Goal: Task Accomplishment & Management: Complete application form

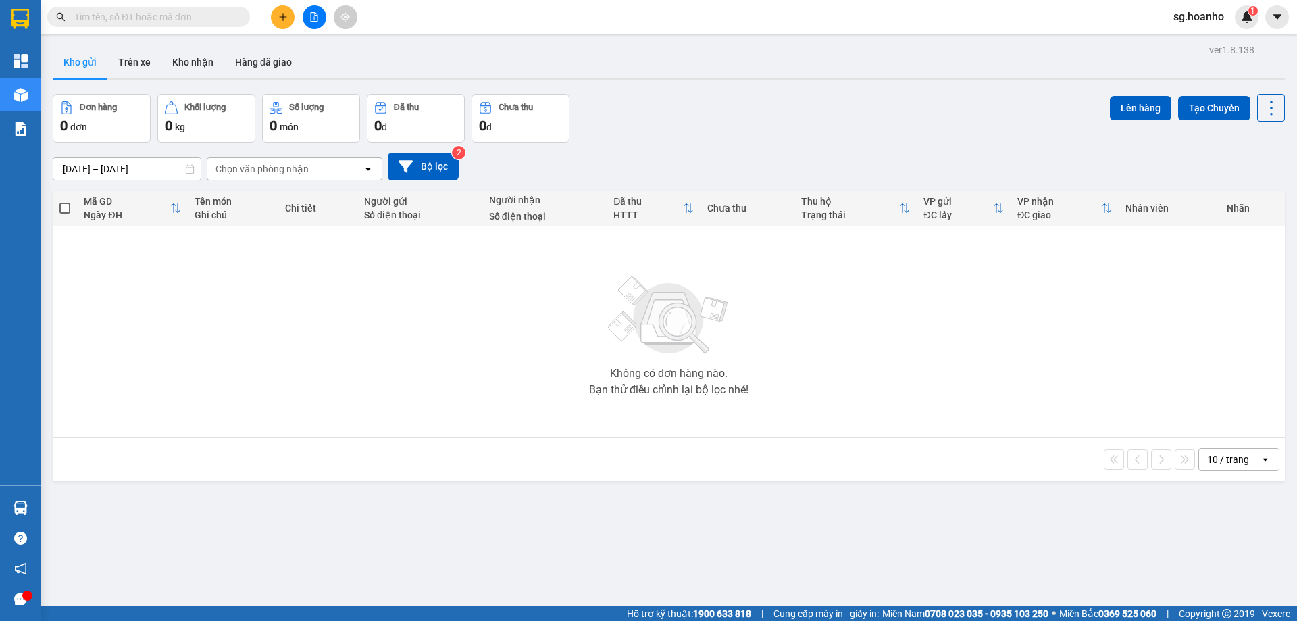
click at [120, 18] on input "text" at bounding box center [153, 16] width 159 height 15
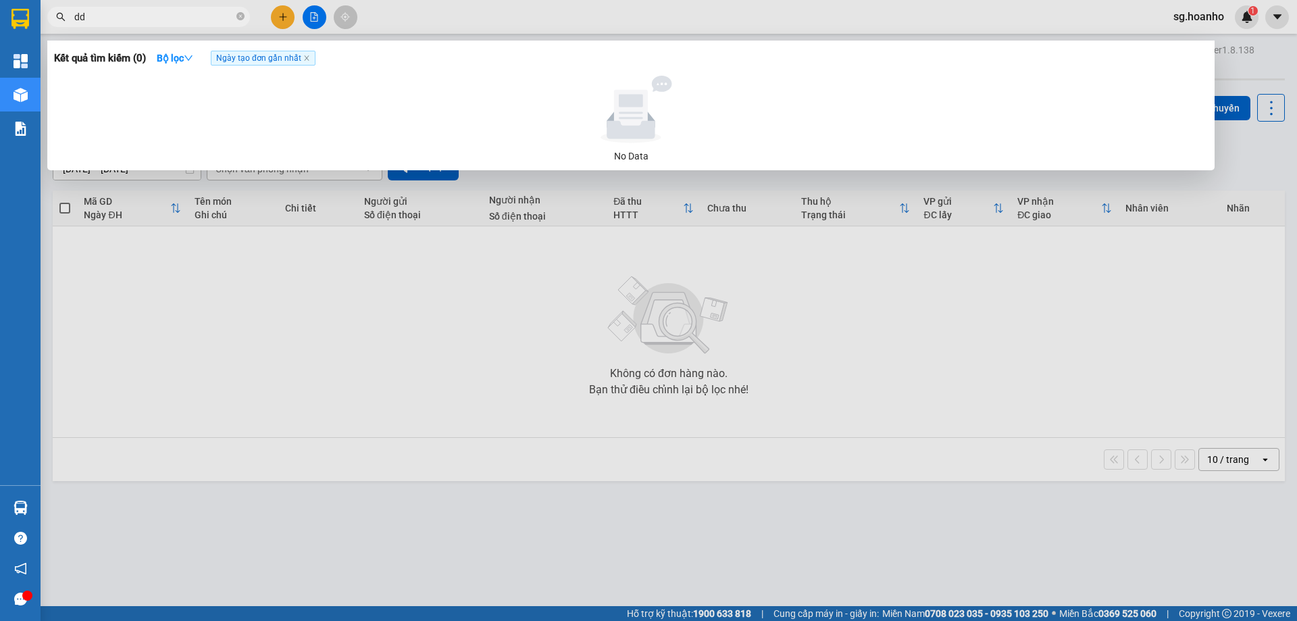
type input "d"
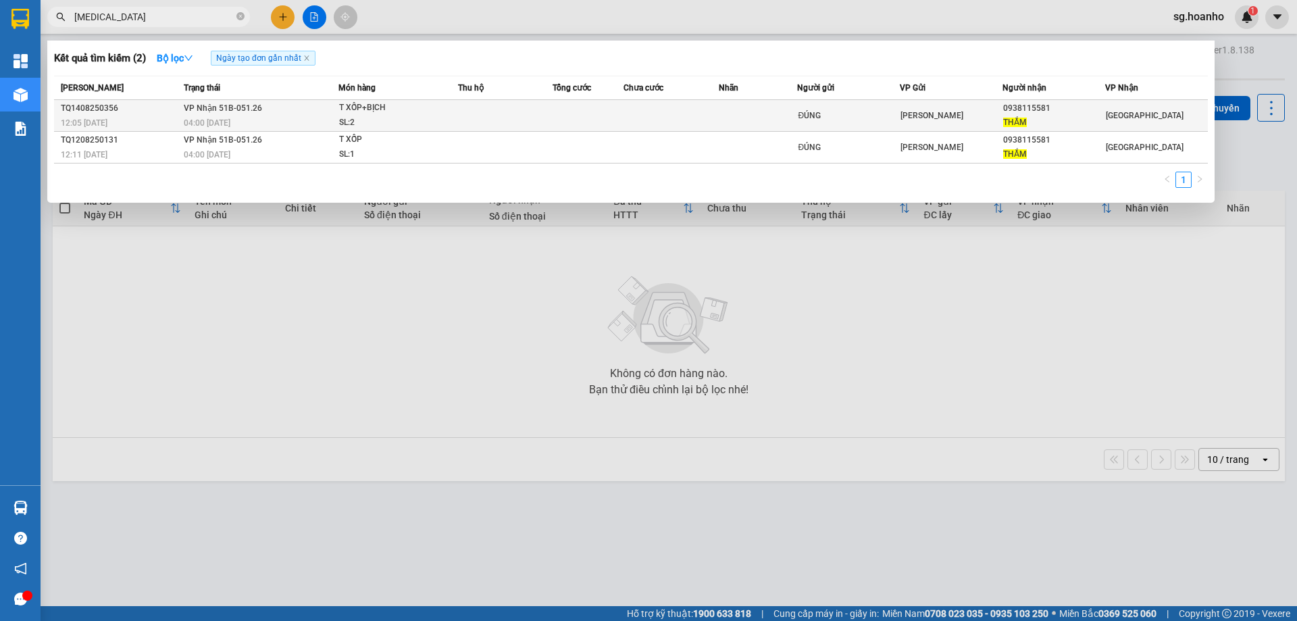
type input "tham"
click at [700, 116] on td at bounding box center [670, 116] width 95 height 32
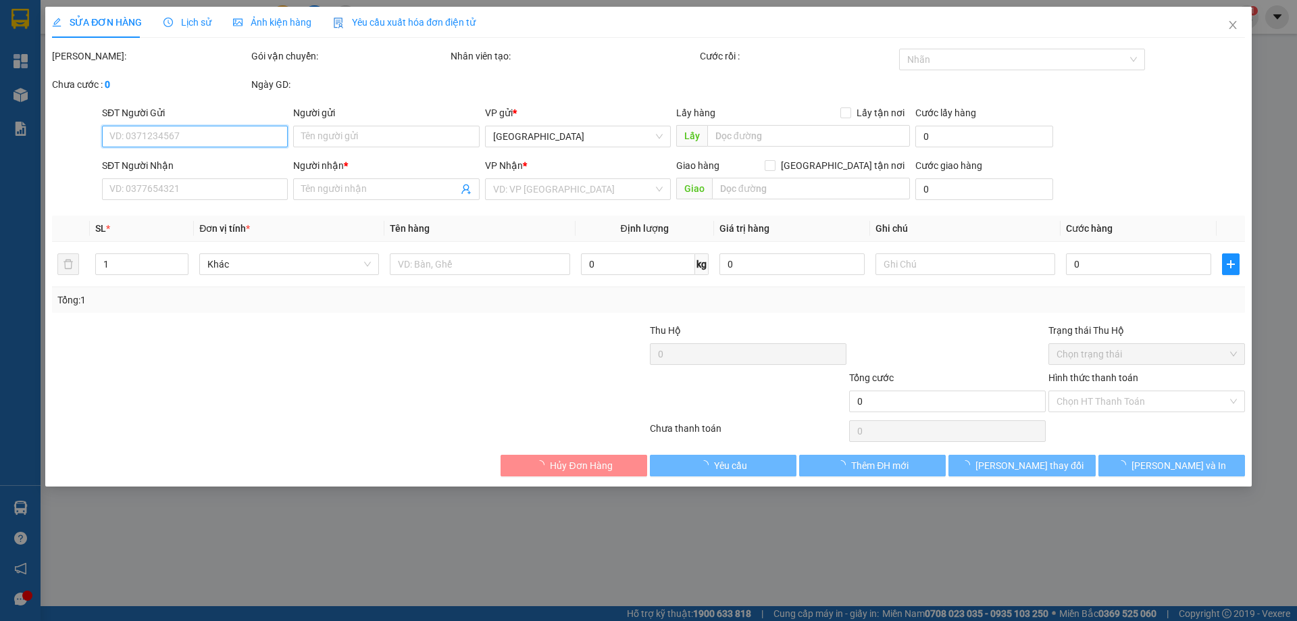
type input "ĐÚNG"
type input "0938115581"
type input "THẮM"
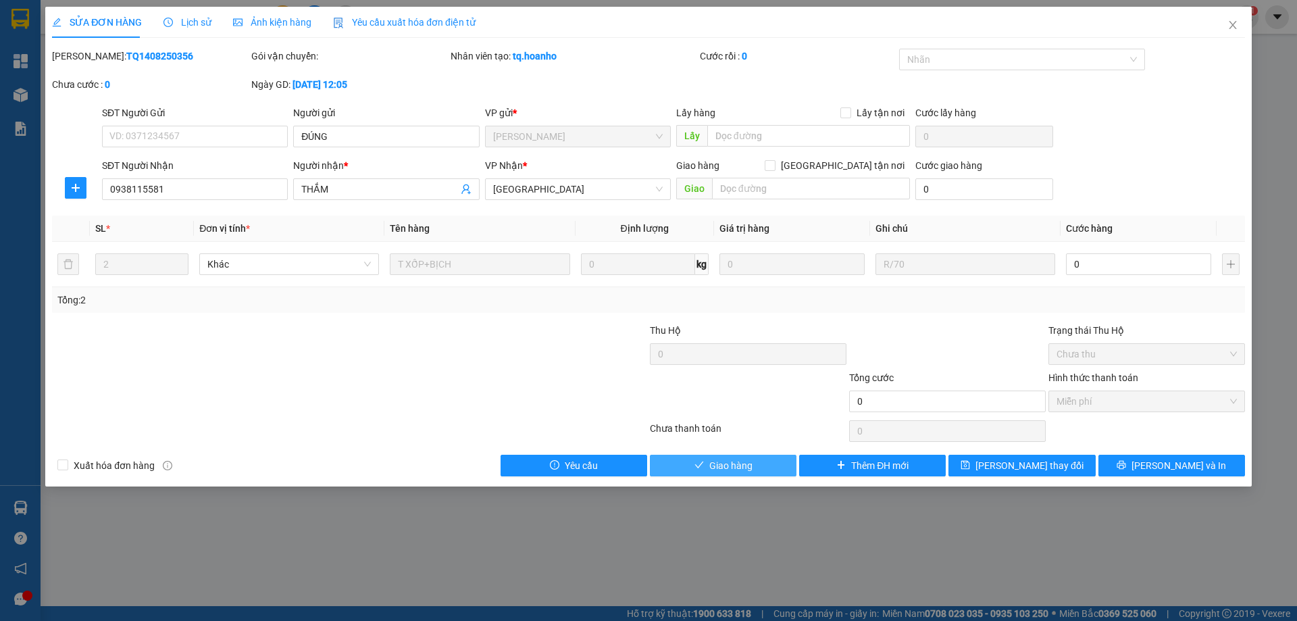
click at [717, 469] on span "Giao hàng" at bounding box center [730, 465] width 43 height 15
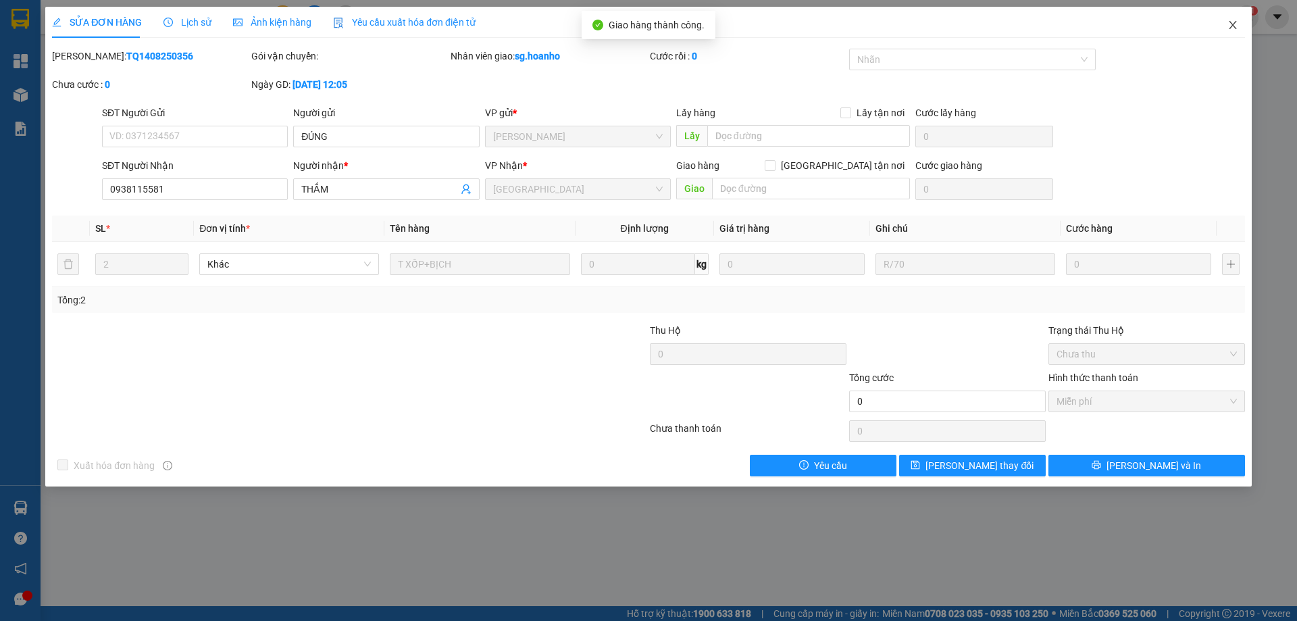
click at [1233, 20] on span "Close" at bounding box center [1233, 26] width 38 height 38
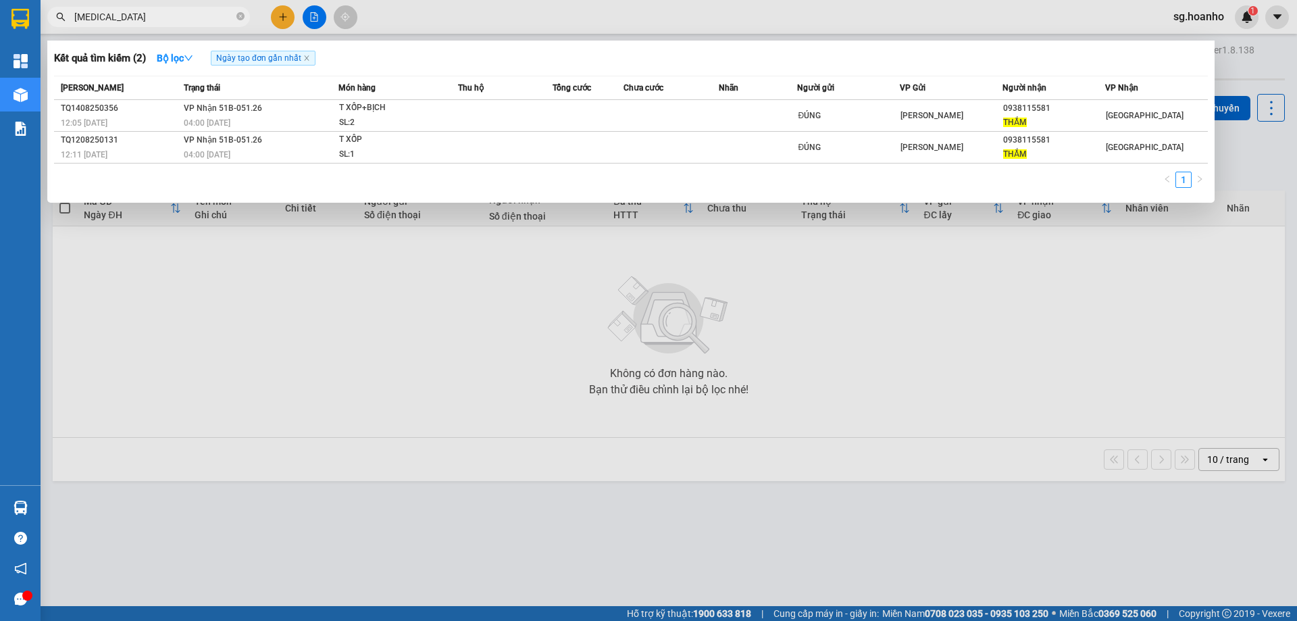
drag, startPoint x: 240, startPoint y: 16, endPoint x: 224, endPoint y: 5, distance: 19.5
click at [238, 15] on icon "close-circle" at bounding box center [240, 16] width 8 height 8
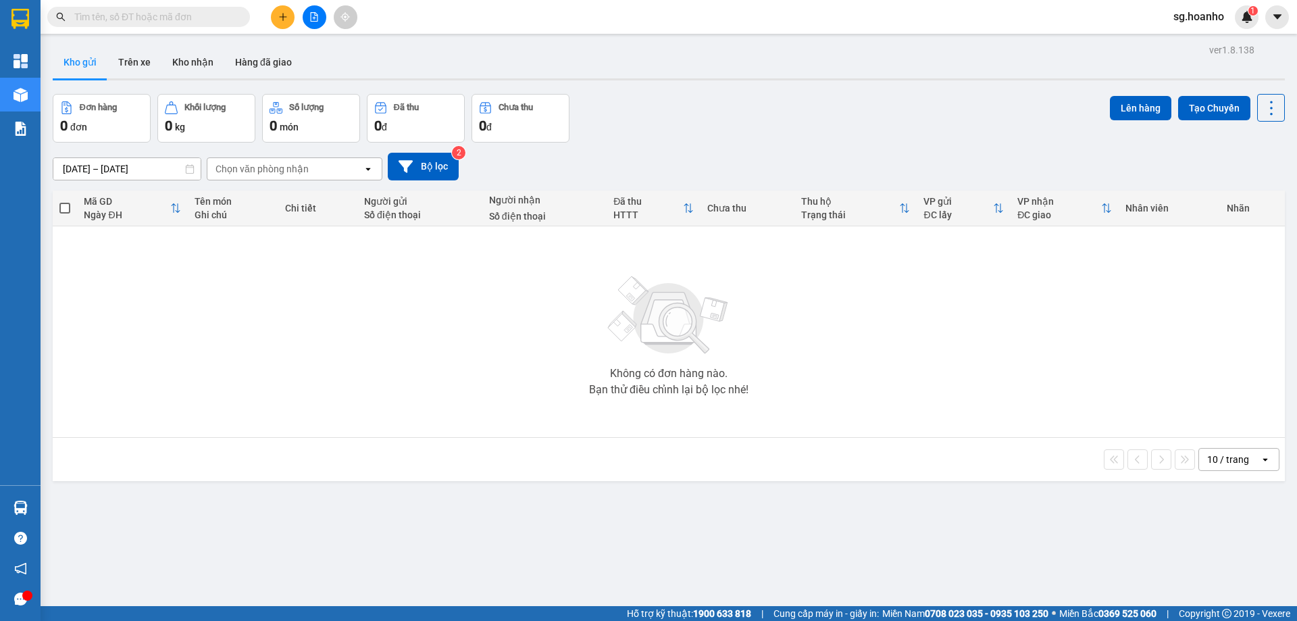
click at [282, 19] on icon "plus" at bounding box center [282, 16] width 9 height 9
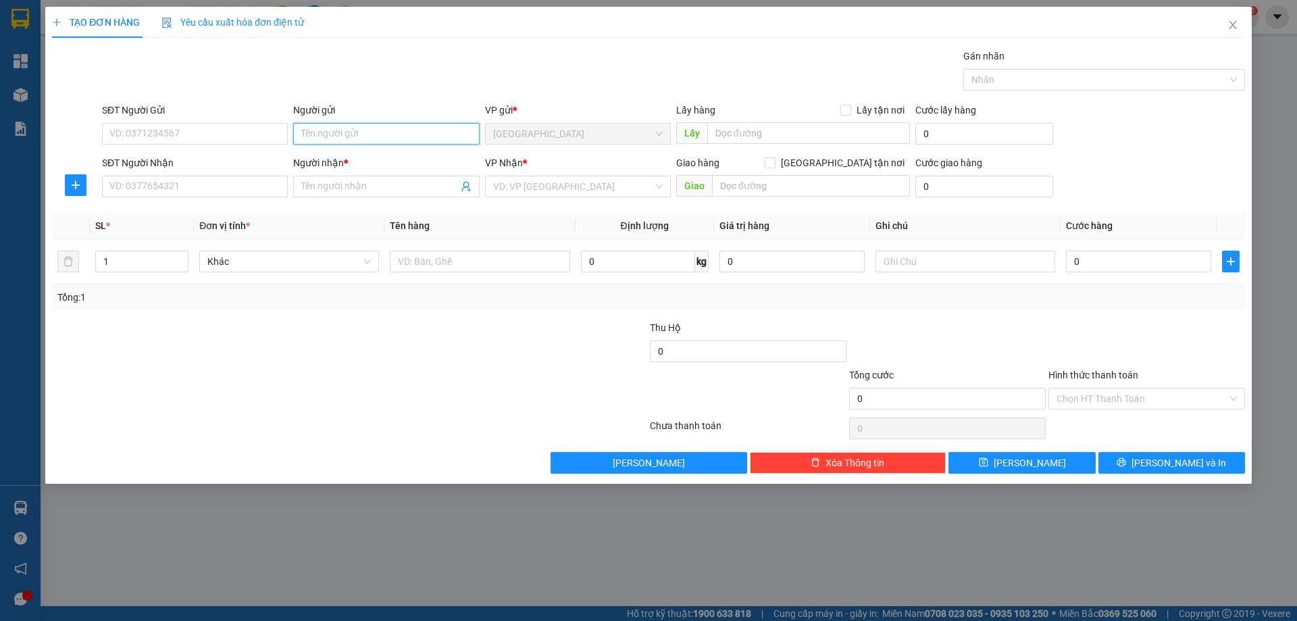
click at [370, 128] on input "Người gửi" at bounding box center [386, 134] width 186 height 22
type input "t"
type input "T"
click at [237, 184] on input "SĐT Người Nhận" at bounding box center [195, 187] width 186 height 22
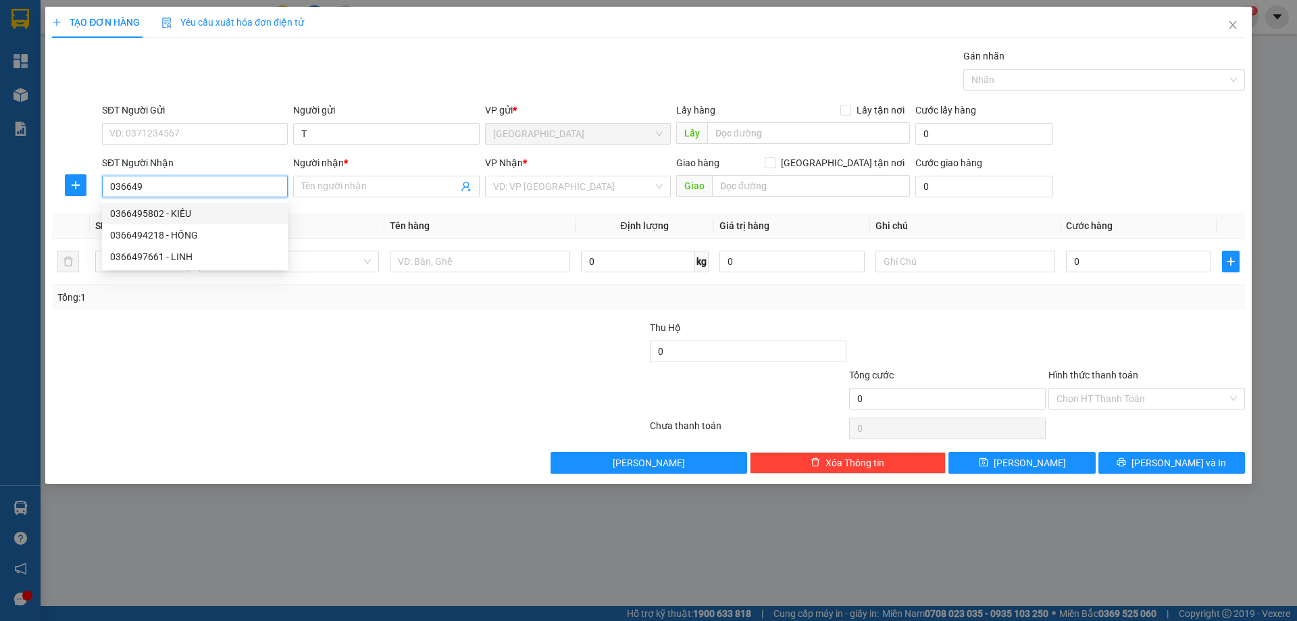
click at [163, 212] on div "0366495802 - KIỀU" at bounding box center [195, 213] width 170 height 15
type input "0366495802"
type input "KIỀU"
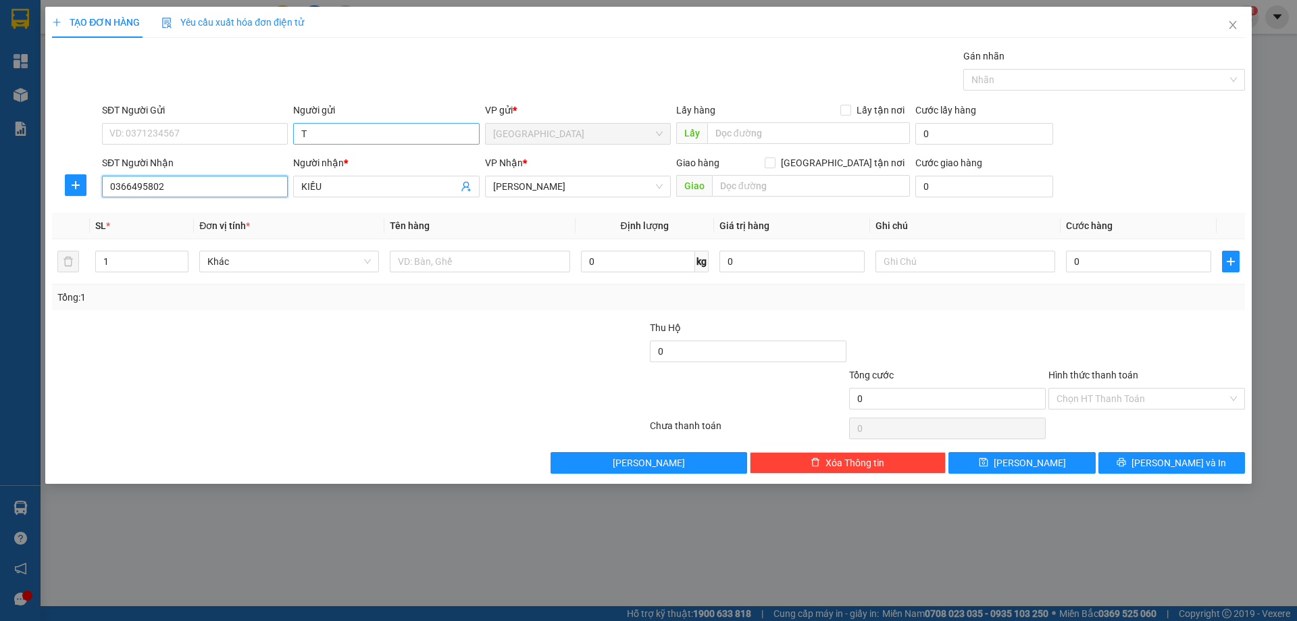
type input "0366495802"
click at [395, 140] on input "T" at bounding box center [386, 134] width 186 height 22
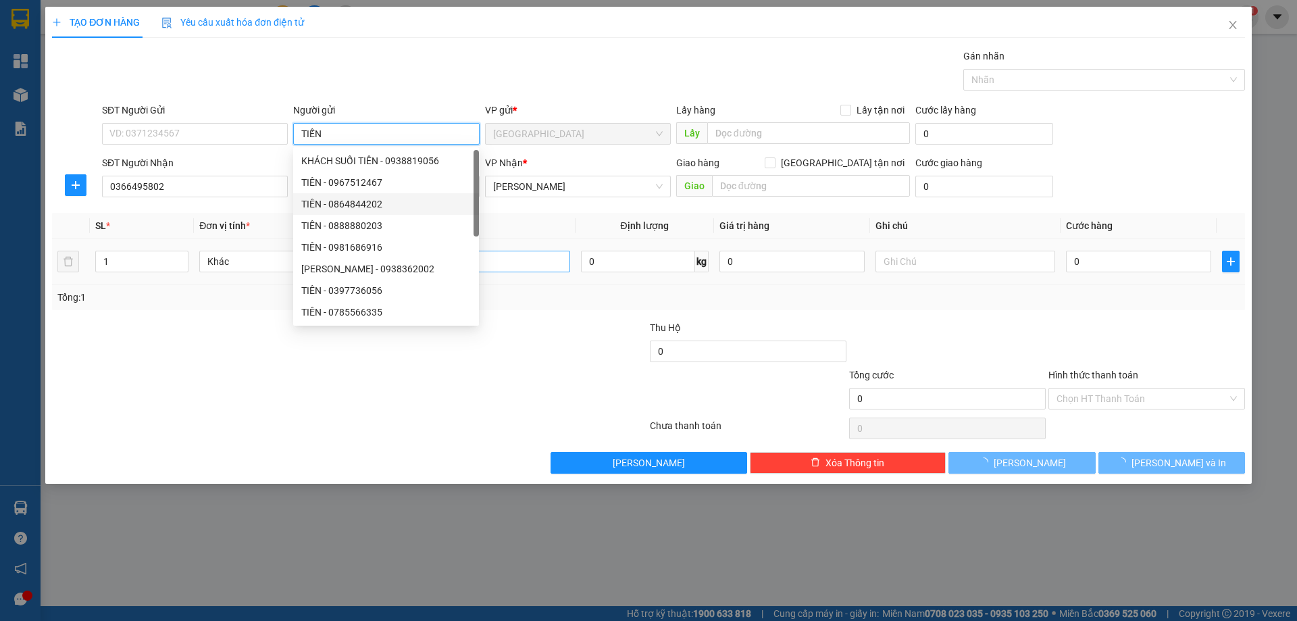
type input "TIẾN"
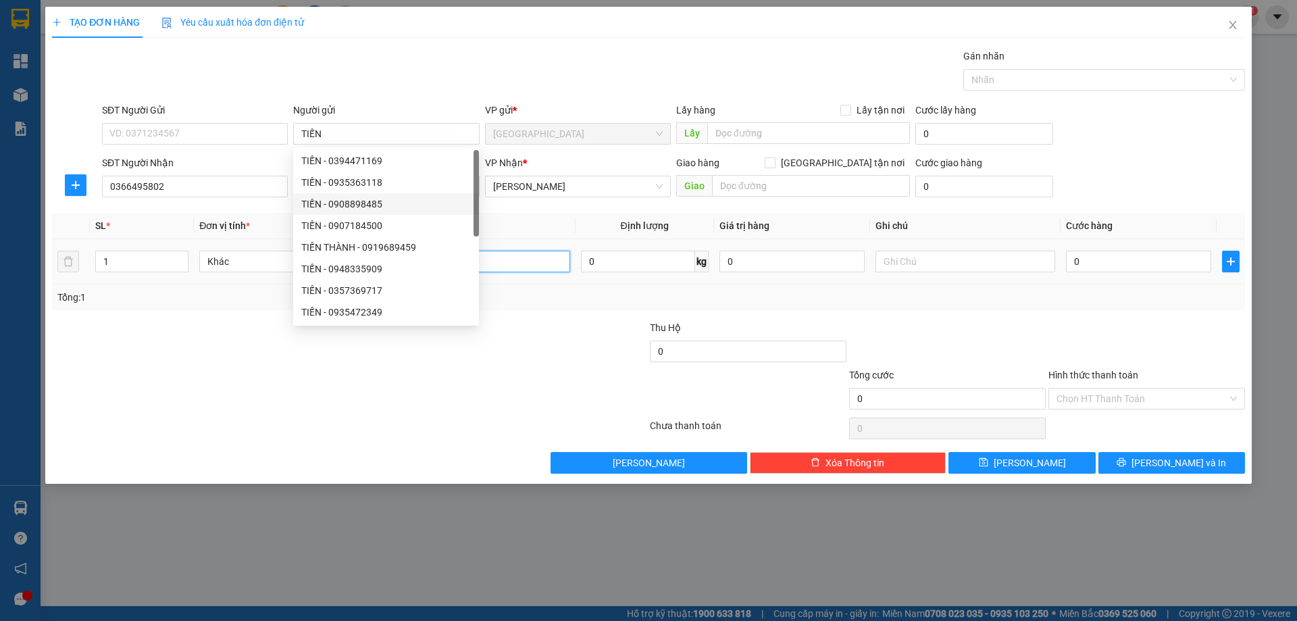
click at [521, 267] on input "text" at bounding box center [480, 262] width 180 height 22
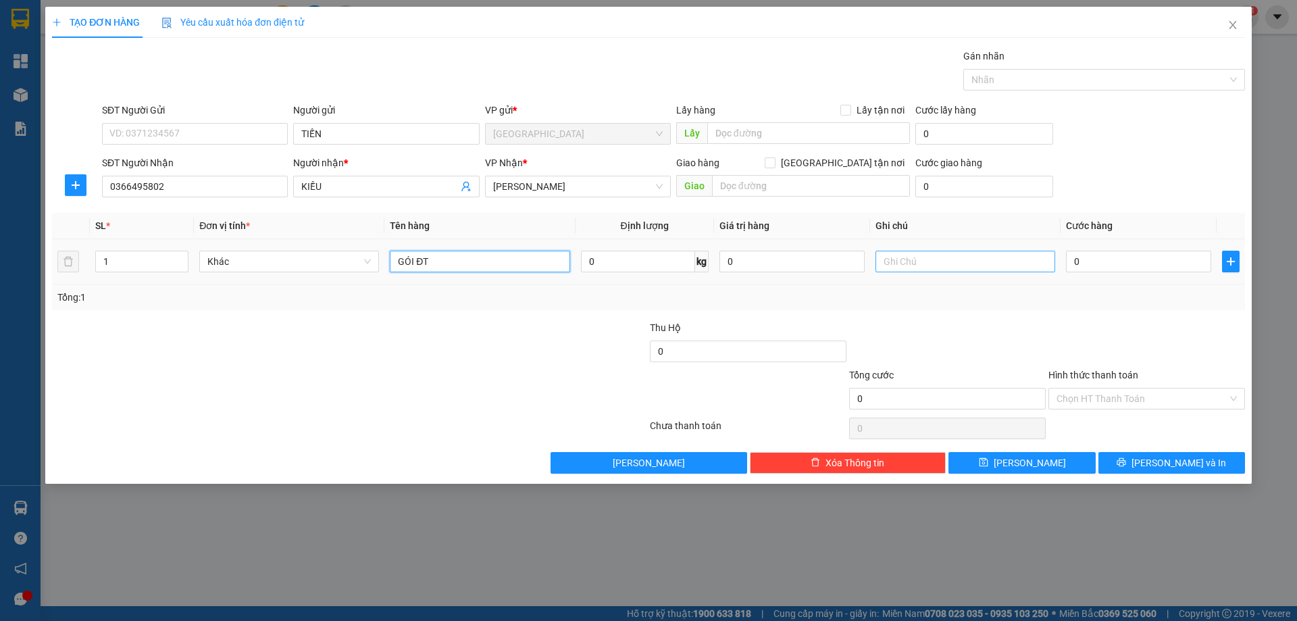
type input "GÓI ĐT"
click at [904, 262] on input "text" at bounding box center [965, 262] width 180 height 22
type input "C"
click at [1114, 373] on label "Hình thức thanh toán" at bounding box center [1093, 374] width 90 height 11
click at [1114, 388] on input "Hình thức thanh toán" at bounding box center [1141, 398] width 171 height 20
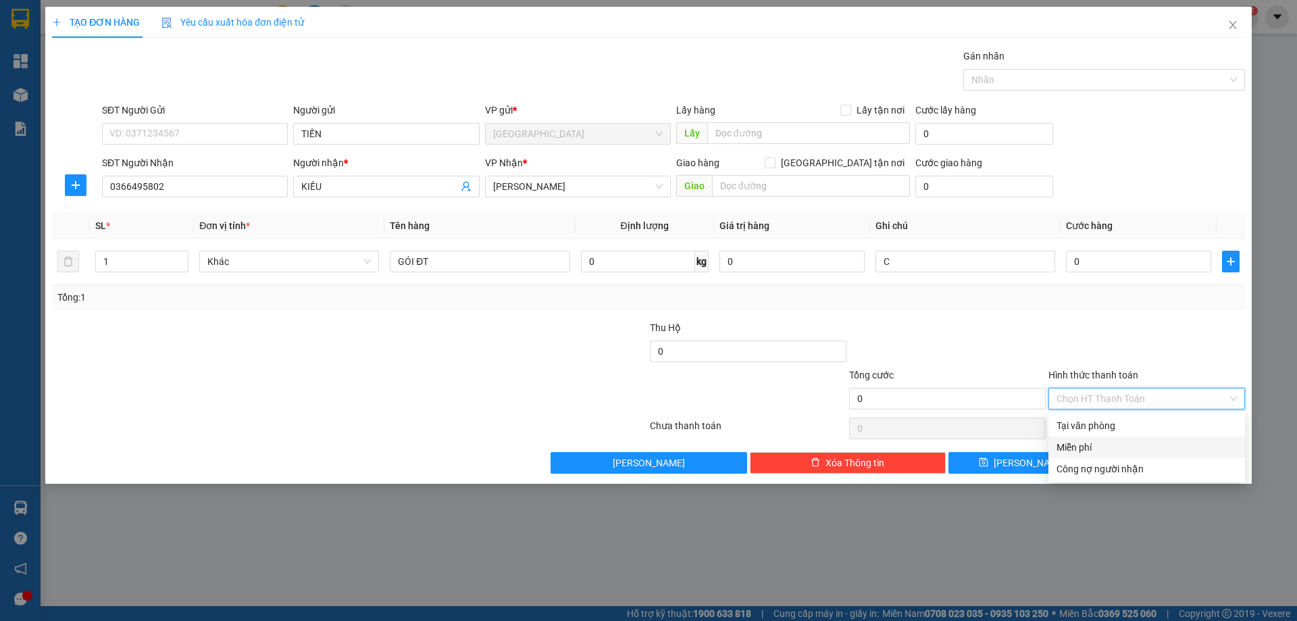
click at [1125, 446] on div "Miễn phí" at bounding box center [1146, 447] width 180 height 15
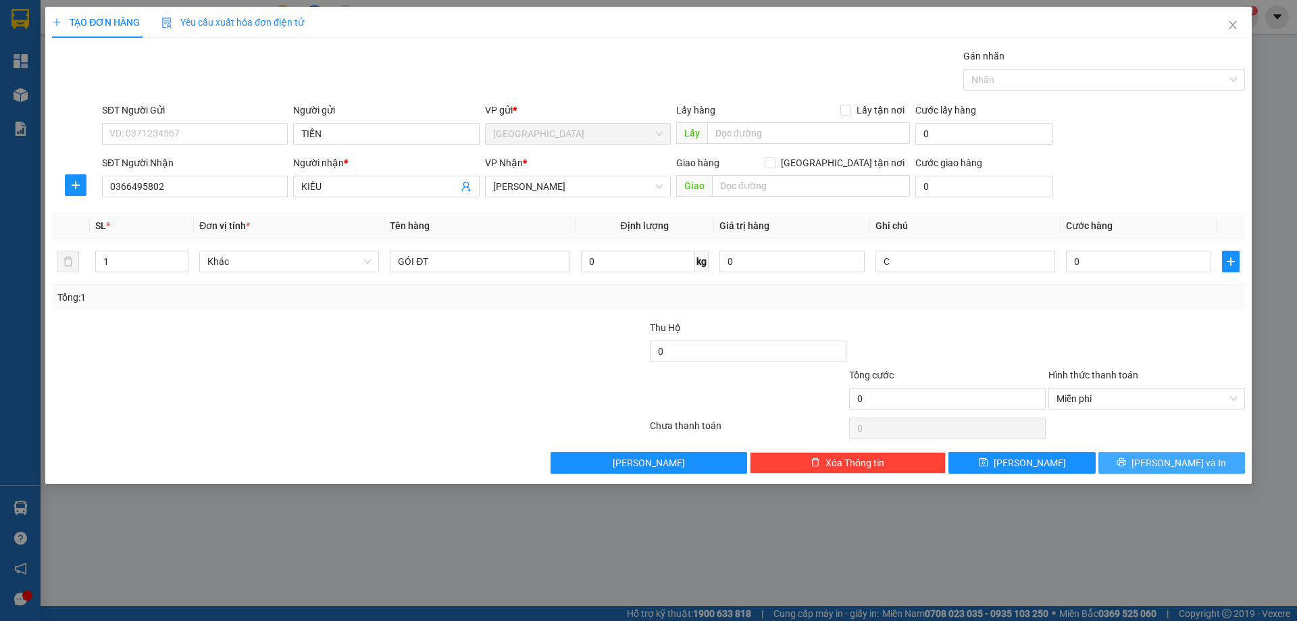
click at [1126, 463] on icon "printer" at bounding box center [1121, 462] width 9 height 9
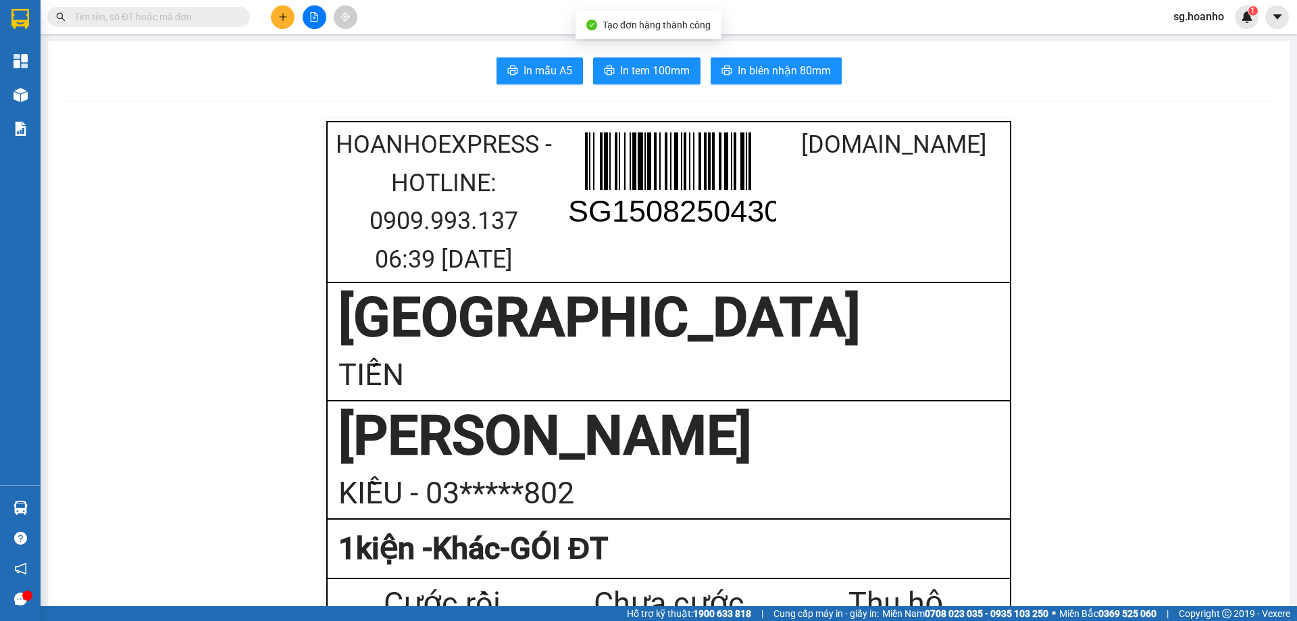
click at [654, 58] on button "In tem 100mm" at bounding box center [646, 70] width 107 height 27
click at [230, 16] on input "text" at bounding box center [153, 16] width 159 height 15
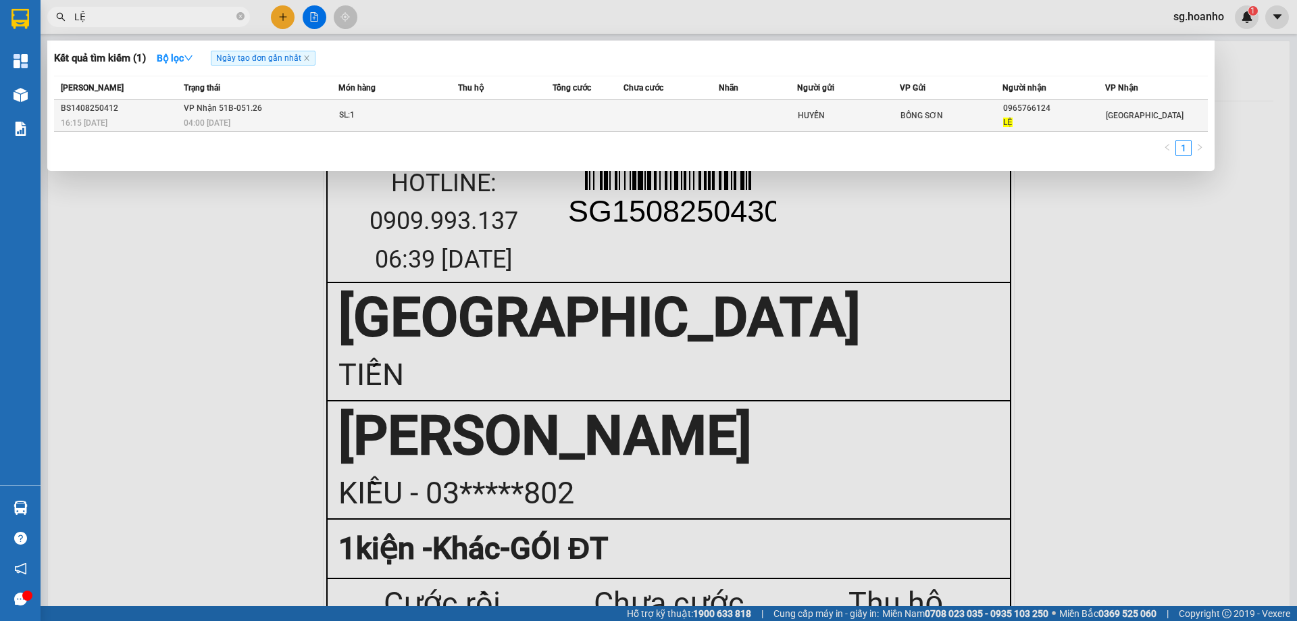
type input "LỆ"
click at [783, 109] on td at bounding box center [758, 116] width 79 height 32
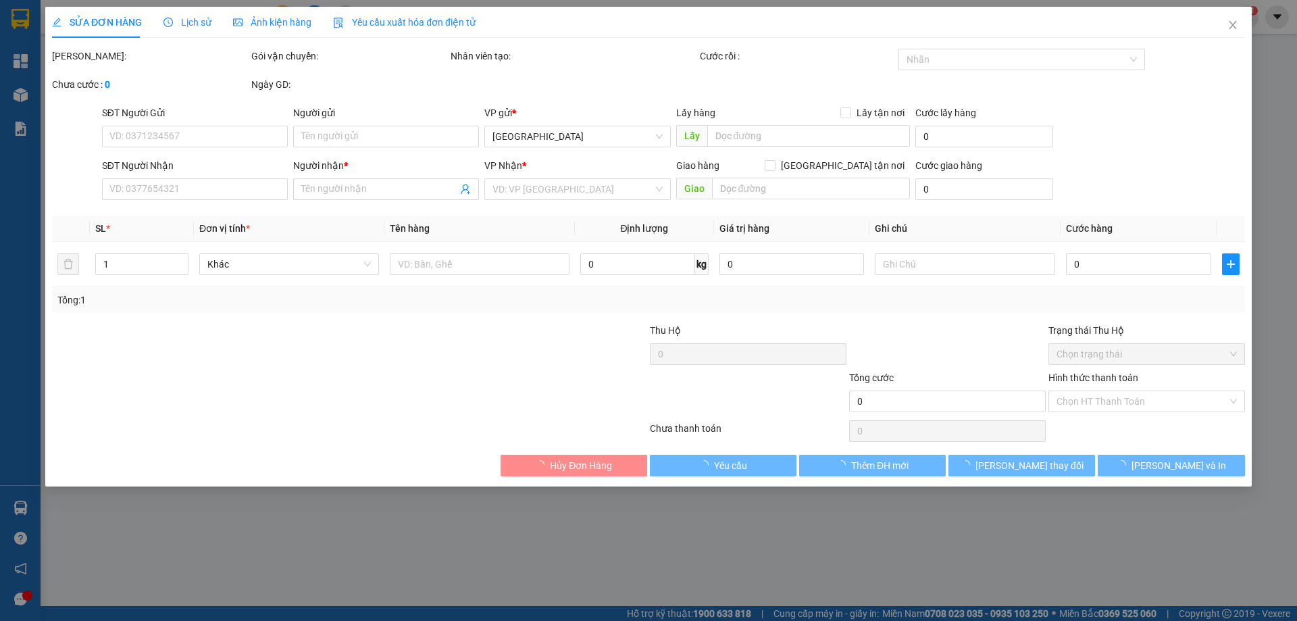
type input "HUYỀN"
type input "0965766124"
type input "LỆ"
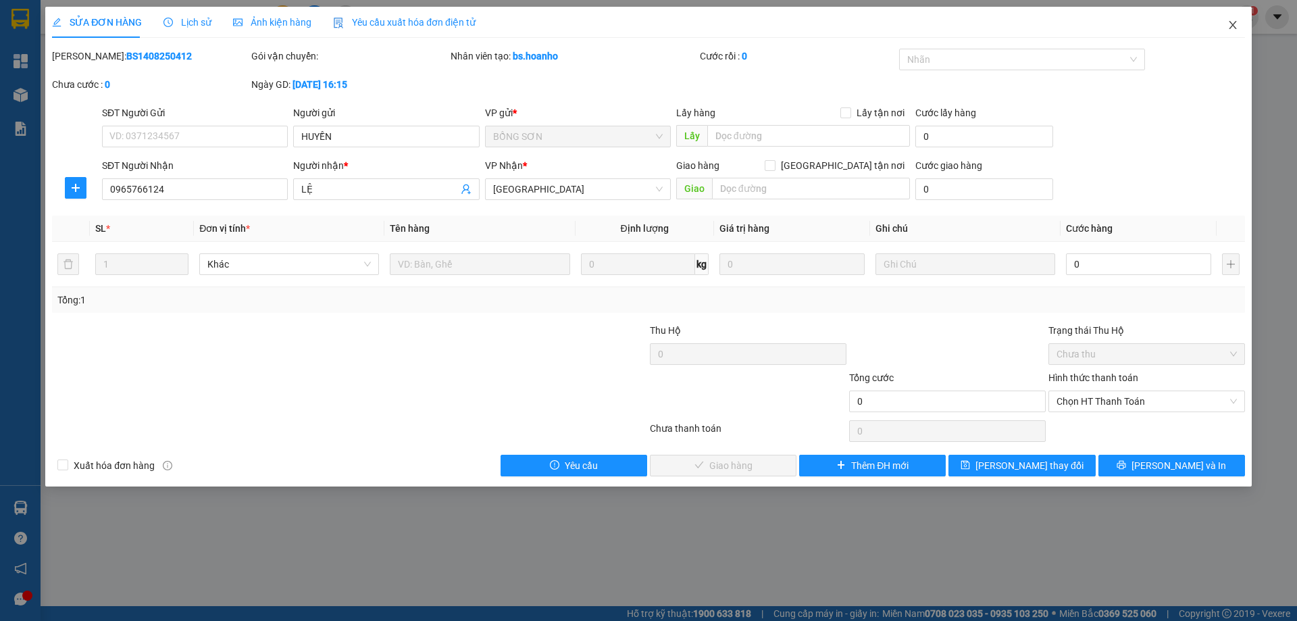
click at [1234, 26] on icon "close" at bounding box center [1232, 25] width 11 height 11
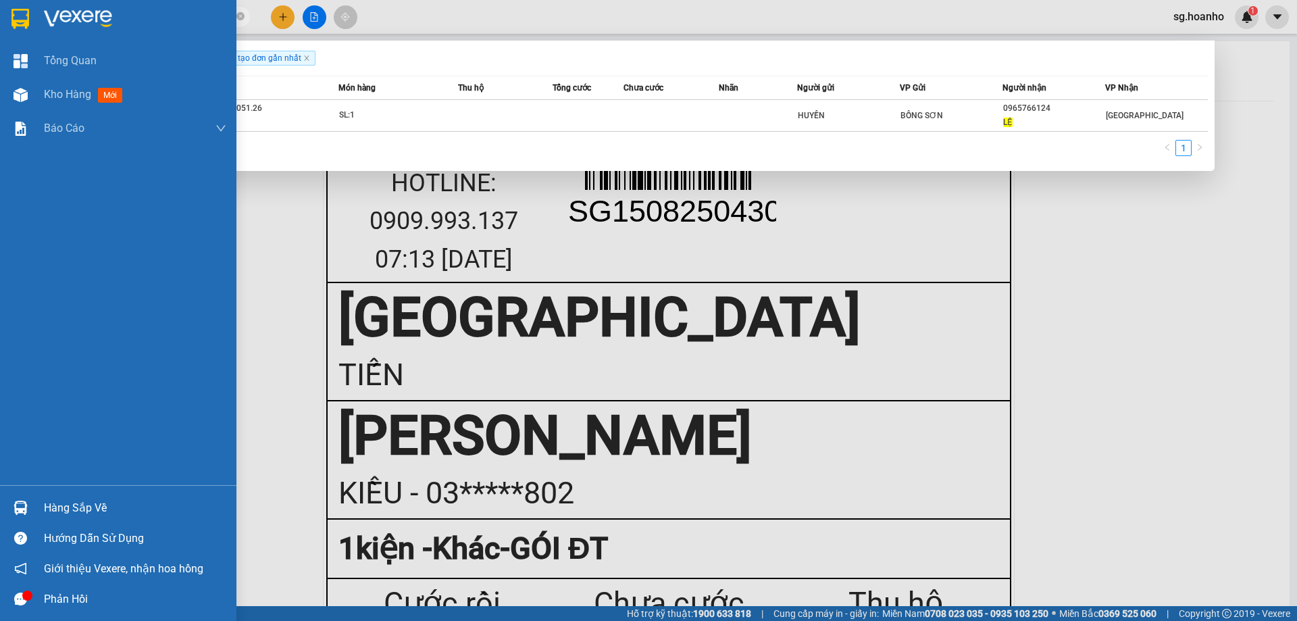
drag, startPoint x: 140, startPoint y: 13, endPoint x: 0, endPoint y: 34, distance: 141.5
click at [0, 34] on section "Kết quả tìm kiếm ( 1 ) Bộ lọc Ngày tạo đơn gần nhất Mã ĐH Trạng thái Món hàng T…" at bounding box center [648, 310] width 1297 height 621
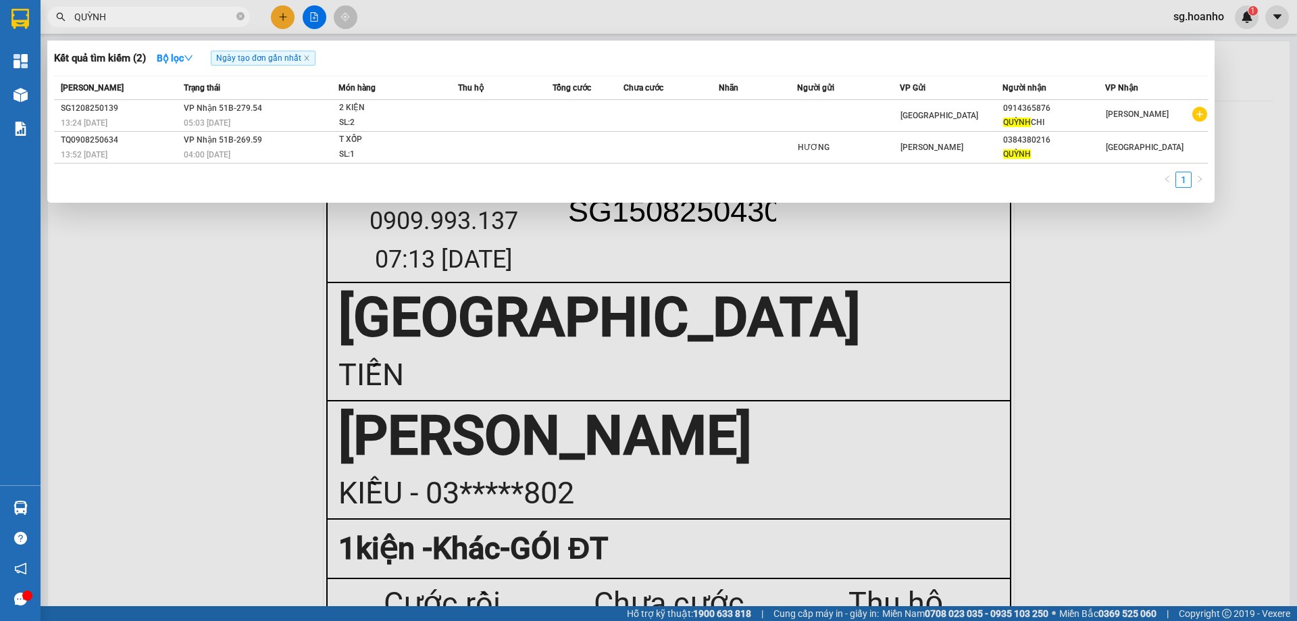
click at [165, 17] on input "QUỲNH" at bounding box center [153, 16] width 159 height 15
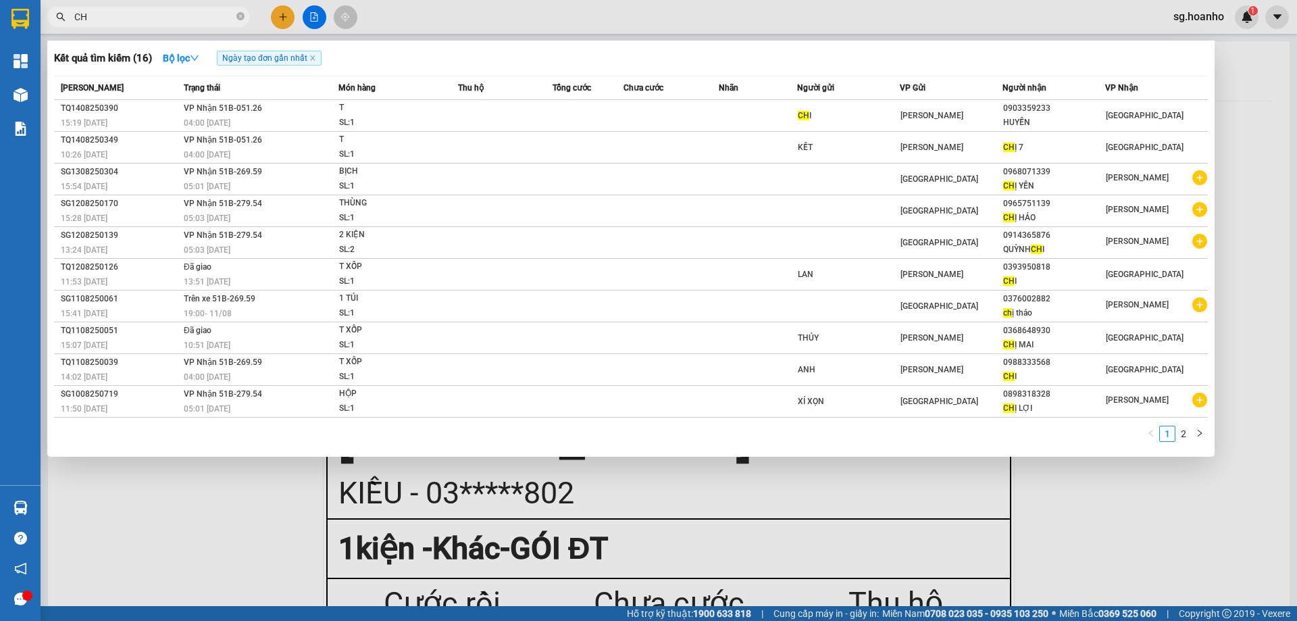
type input "C"
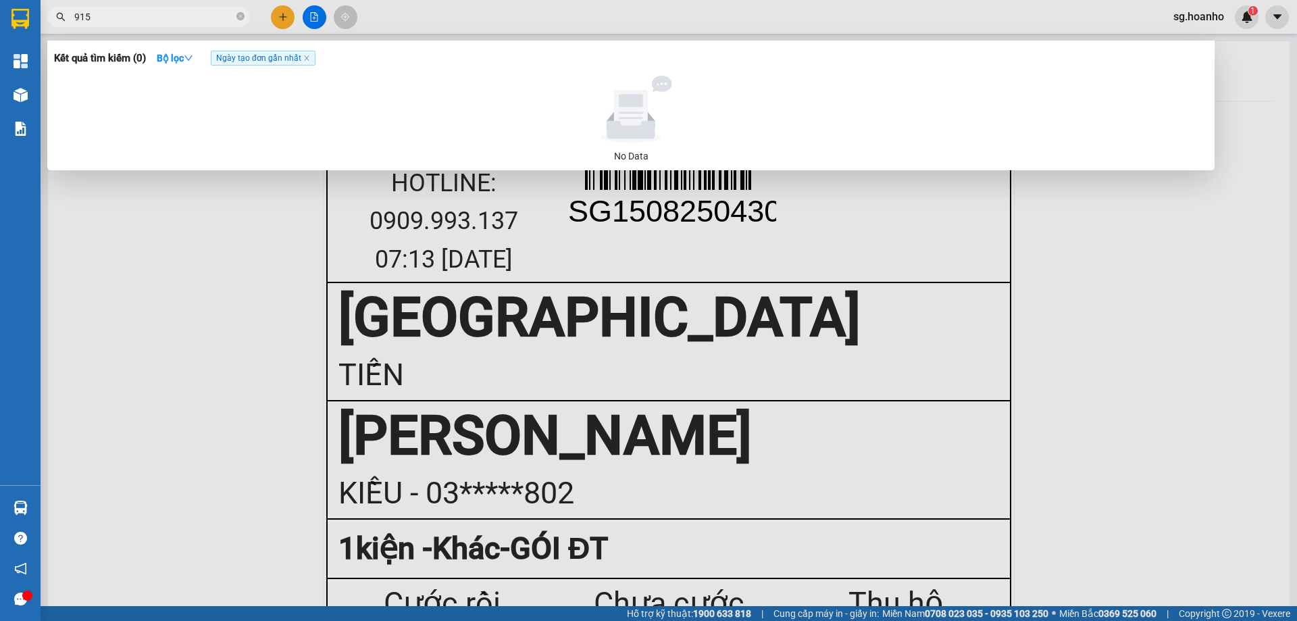
click at [163, 14] on input "915" at bounding box center [153, 16] width 159 height 15
type input "915"
click at [239, 18] on icon "close-circle" at bounding box center [240, 16] width 8 height 8
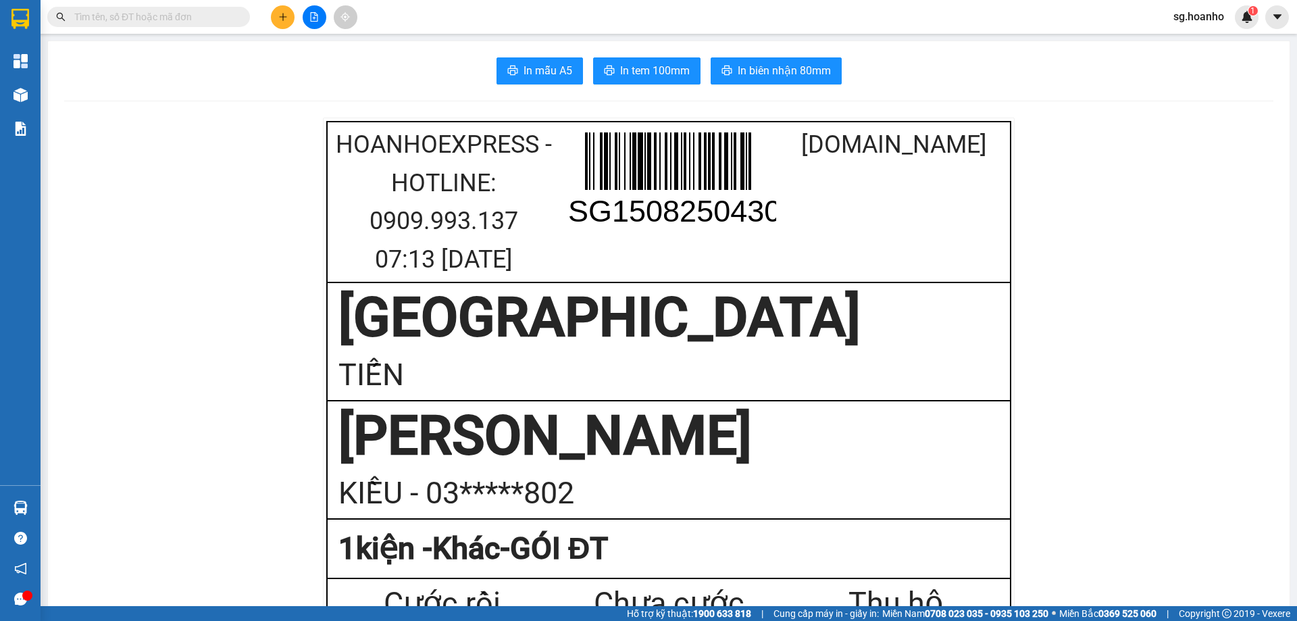
click at [184, 15] on input "text" at bounding box center [153, 16] width 159 height 15
click at [169, 28] on div "Kết quả tìm kiếm ( 0 ) Bộ lọc Ngày tạo đơn gần nhất No Data" at bounding box center [131, 17] width 263 height 24
click at [170, 22] on input "text" at bounding box center [153, 16] width 159 height 15
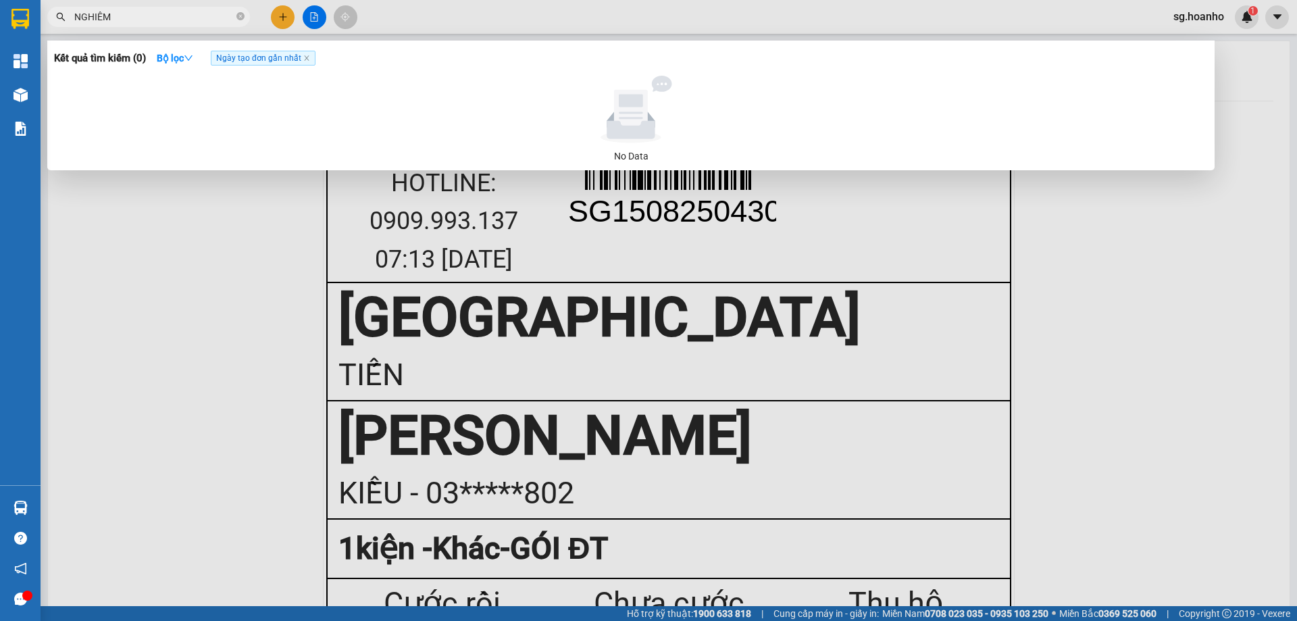
type input "NGHIÊM"
drag, startPoint x: 238, startPoint y: 18, endPoint x: 226, endPoint y: 29, distance: 16.7
click at [238, 19] on icon "close-circle" at bounding box center [240, 16] width 8 height 8
